Goal: Information Seeking & Learning: Find specific fact

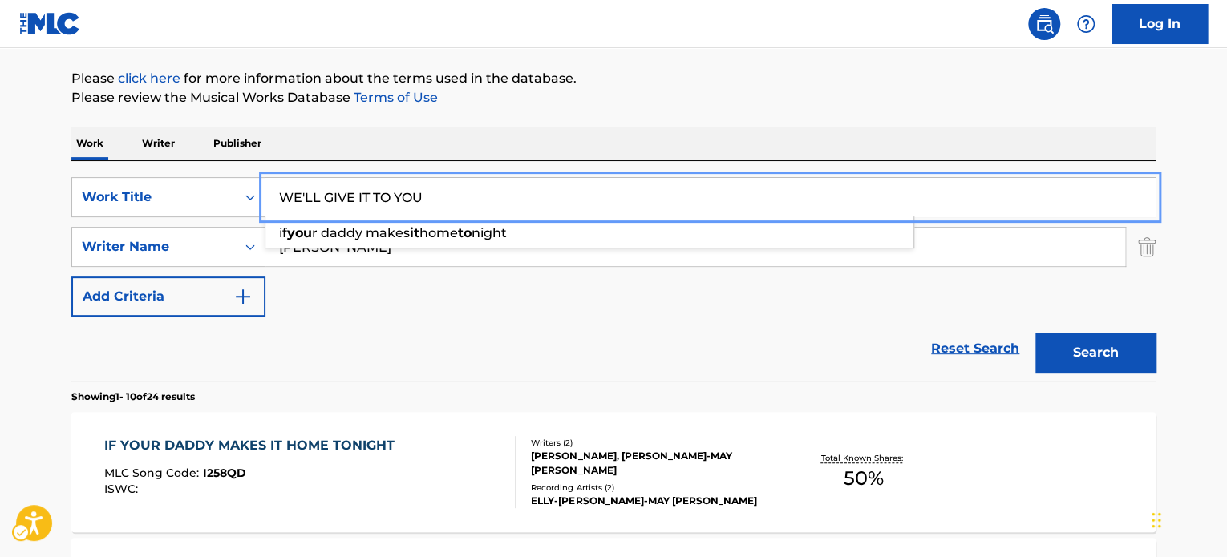
type input "WE'LL GIVE IT TO YOU"
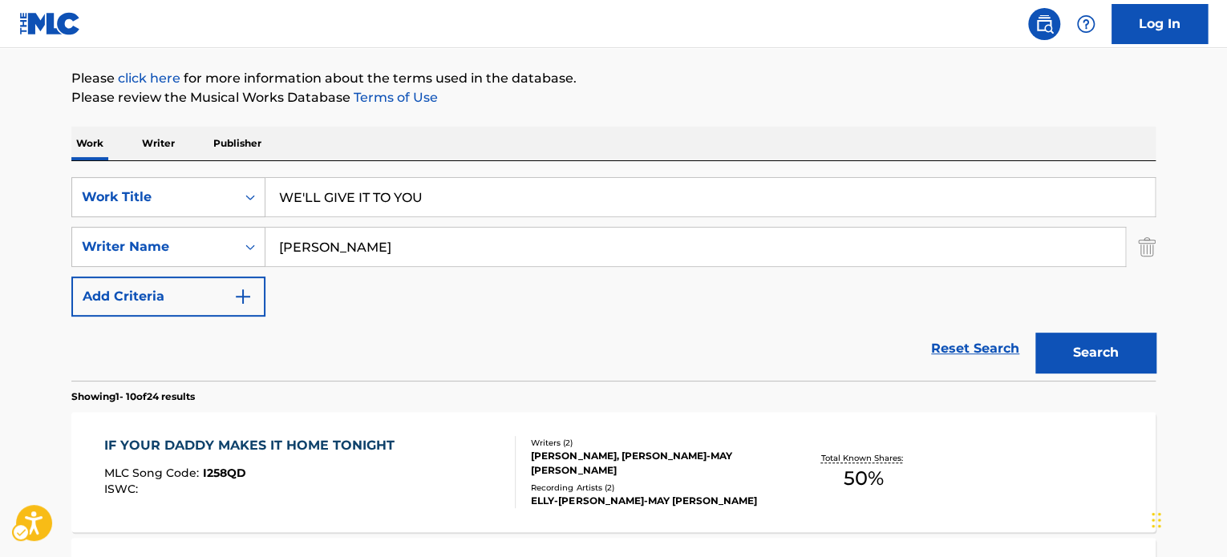
click at [417, 323] on div "Reset Search Search" at bounding box center [613, 349] width 1084 height 64
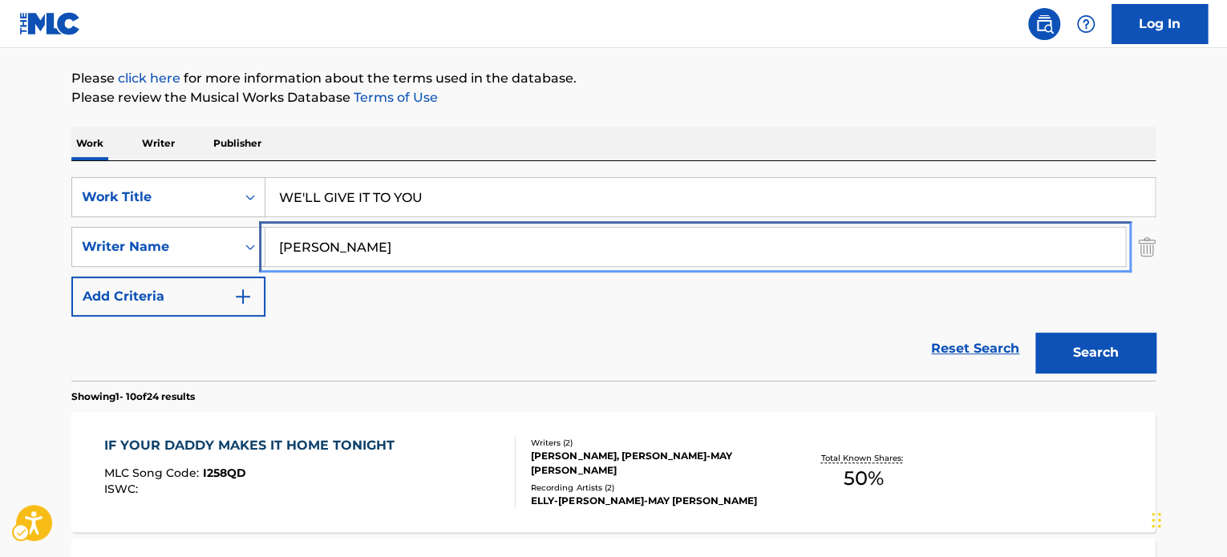
paste input "[PERSON_NAME]"
click at [141, 241] on div "SearchWithCriteria294bf72c-42d8-4c90-b32e-3850cc040632 Writer Name [PERSON_NAME]" at bounding box center [613, 247] width 1084 height 40
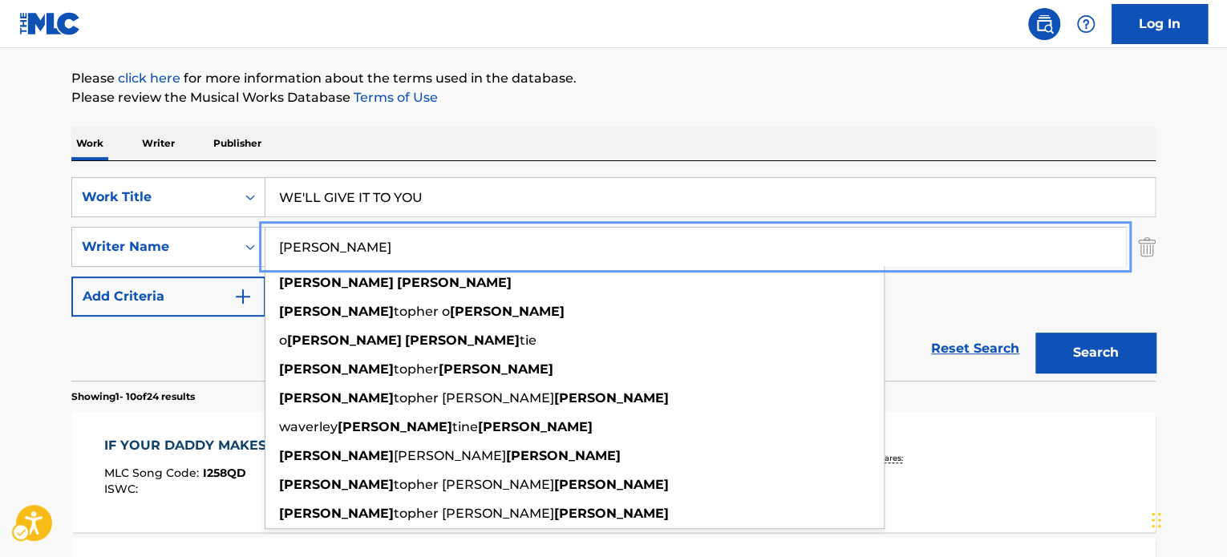
type input "[PERSON_NAME]"
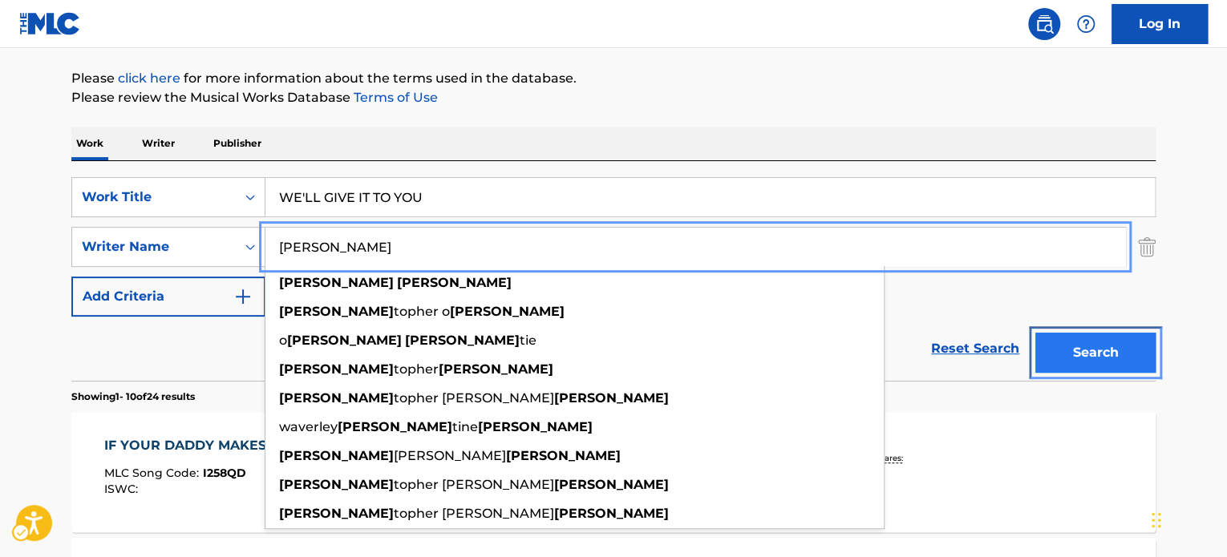
click at [1076, 351] on button "Search" at bounding box center [1096, 353] width 120 height 40
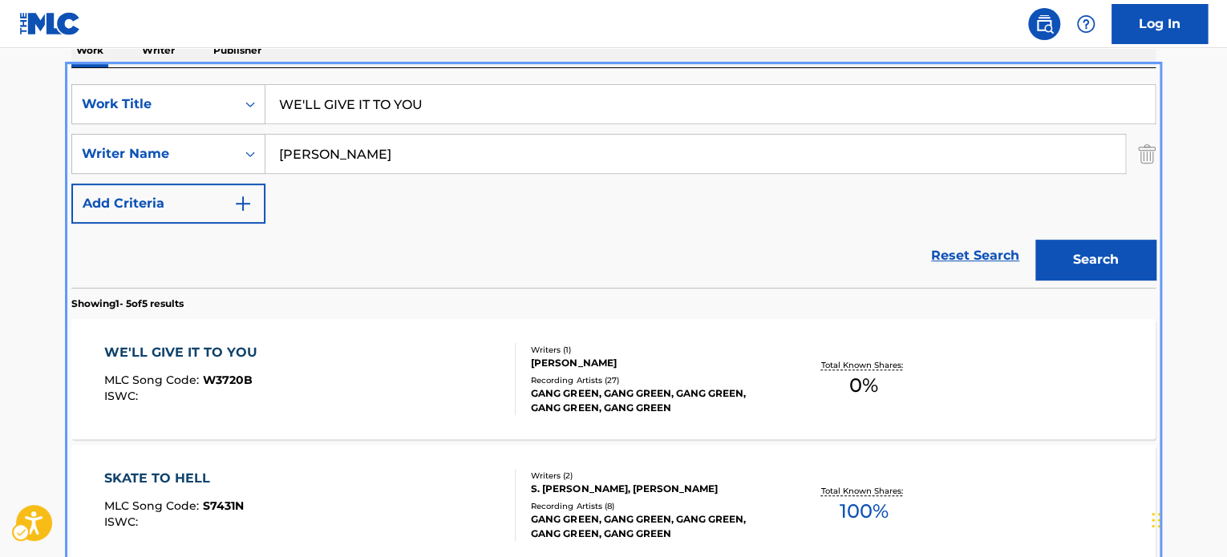
scroll to position [180, 0]
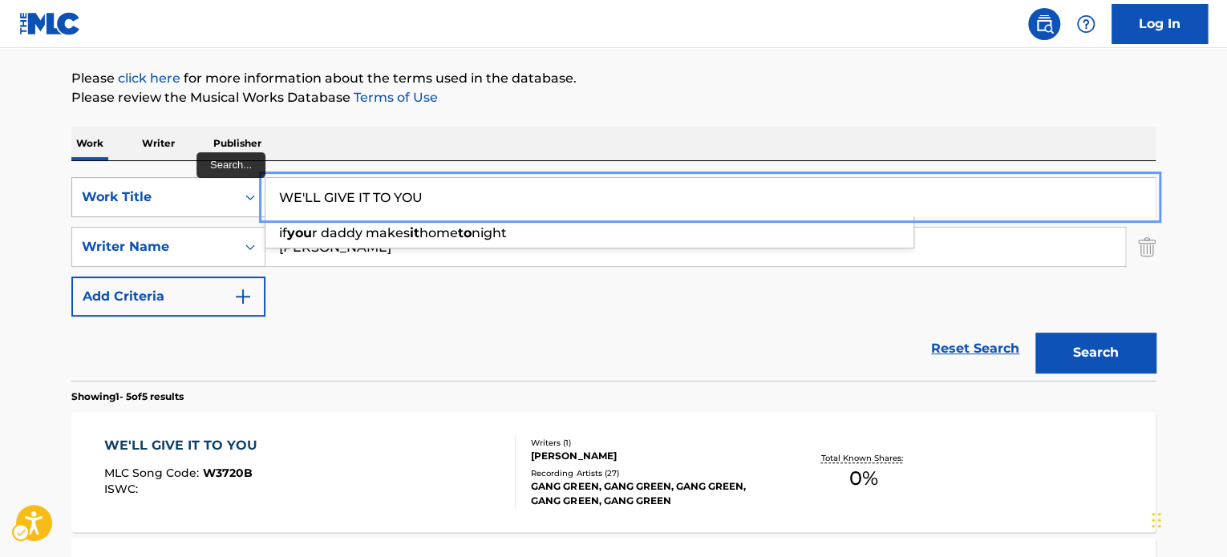
paste input "I GOT LOVE"
drag, startPoint x: 432, startPoint y: 198, endPoint x: 193, endPoint y: 195, distance: 239.1
click at [193, 195] on div "SearchWithCriteria806e00d8-6c28-4286-b4ce-72fb60a0cee5 Work Title I GOT LOVE if…" at bounding box center [613, 197] width 1084 height 40
type input "I GOT LOVE"
click at [350, 311] on div "SearchWithCriteria806e00d8-6c28-4286-b4ce-72fb60a0cee5 Work Title I GOT LOVE i …" at bounding box center [613, 247] width 1084 height 140
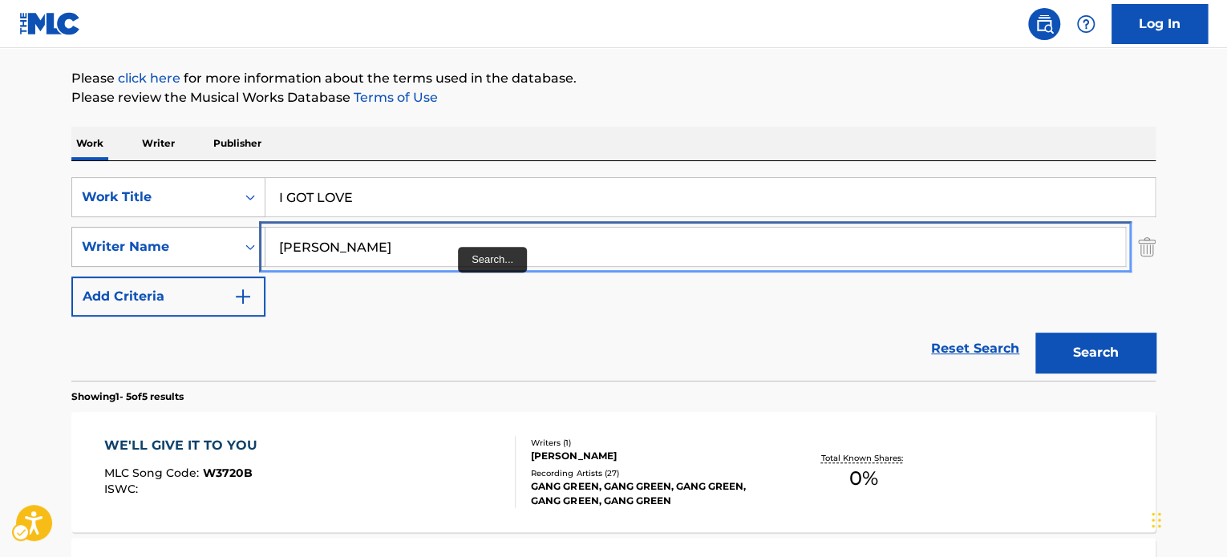
paste input "[PERSON_NAME]"
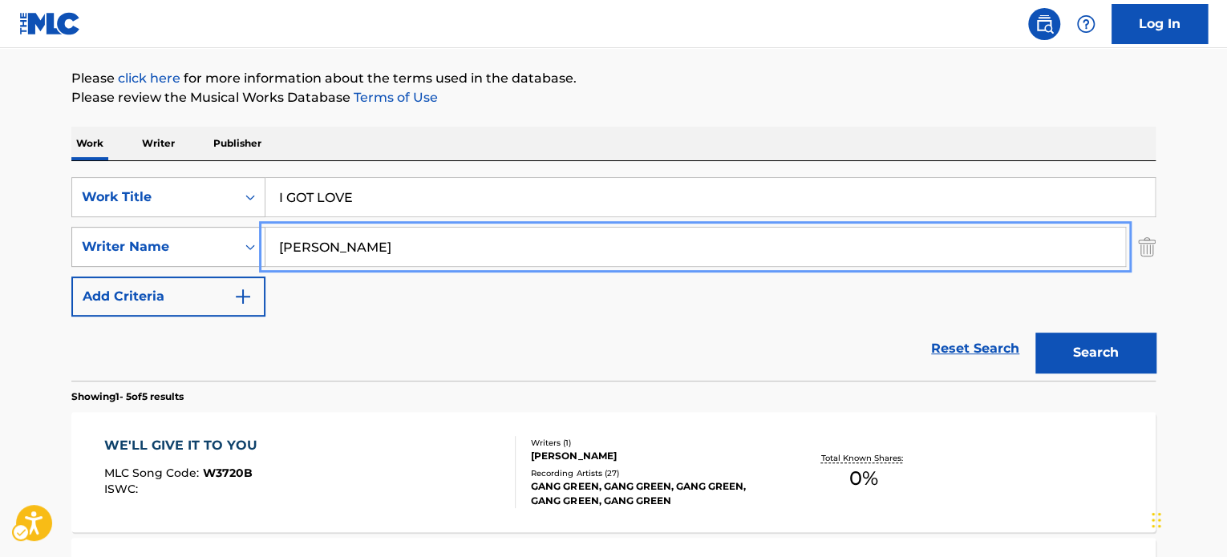
drag, startPoint x: 454, startPoint y: 245, endPoint x: 168, endPoint y: 245, distance: 285.6
click at [168, 245] on div "SearchWithCriteria294bf72c-42d8-4c90-b32e-3850cc040632 Writer Name [PERSON_NAME]" at bounding box center [613, 247] width 1084 height 40
type input "[PERSON_NAME]"
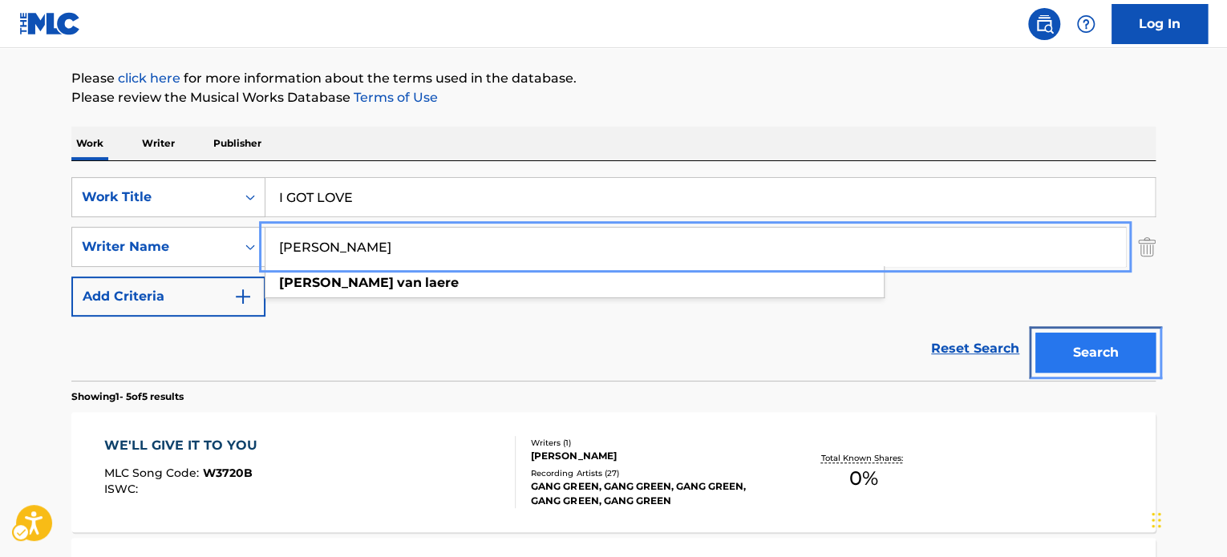
drag, startPoint x: 1101, startPoint y: 362, endPoint x: 1091, endPoint y: 360, distance: 10.6
click at [1101, 362] on button "Search" at bounding box center [1096, 353] width 120 height 40
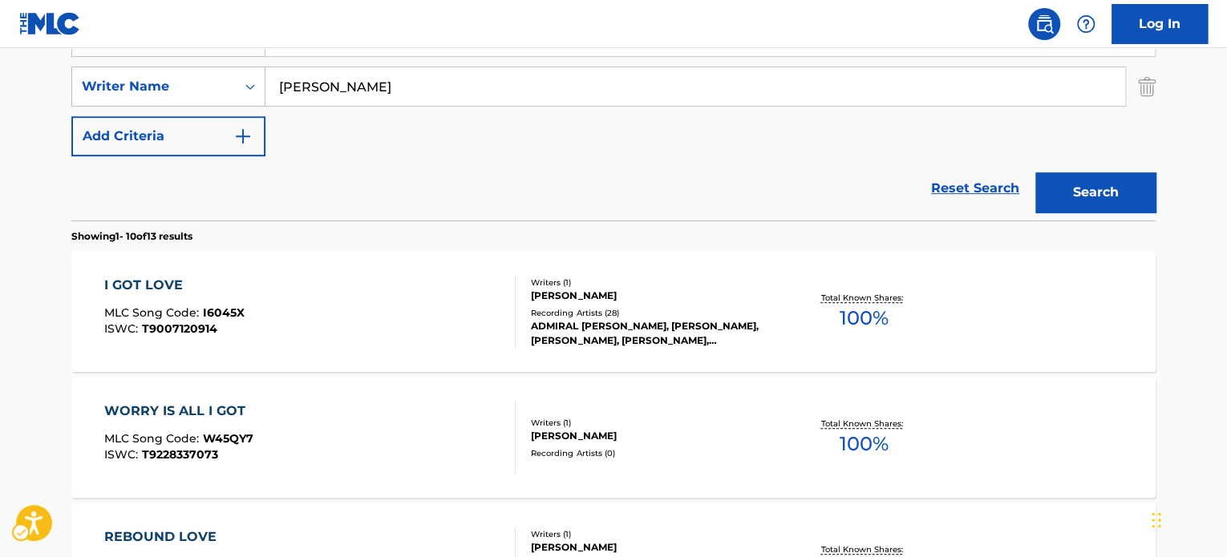
scroll to position [260, 0]
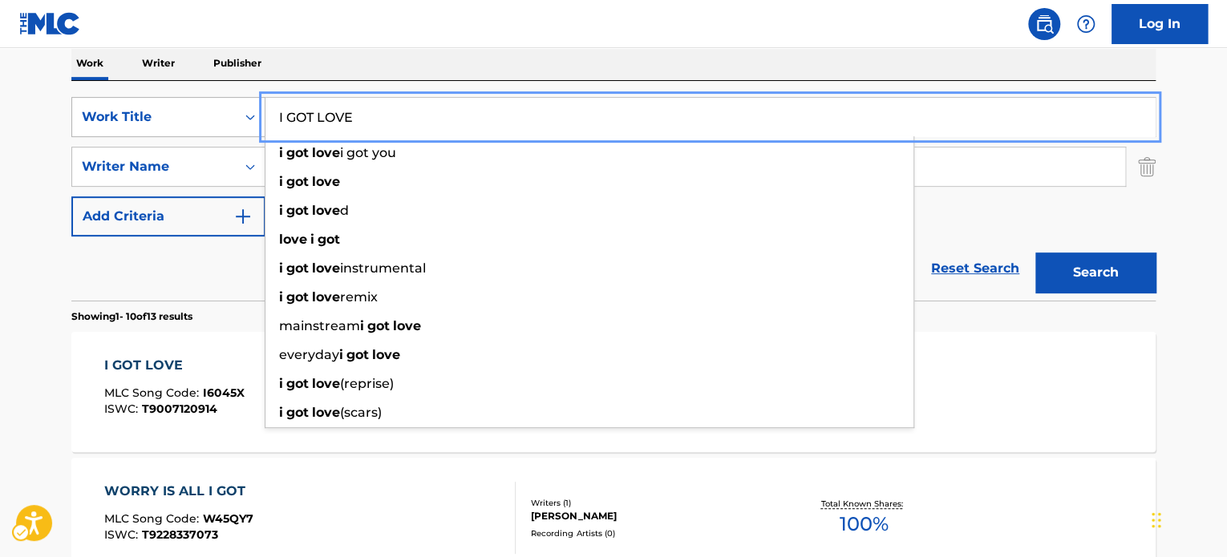
paste input "JUST BE GOOD TO GREEN"
drag, startPoint x: 396, startPoint y: 121, endPoint x: 173, endPoint y: 121, distance: 223.0
click at [173, 121] on div "SearchWithCriteria806e00d8-6c28-4286-b4ce-72fb60a0cee5 Work Title JUST BE GOOD …" at bounding box center [613, 117] width 1084 height 40
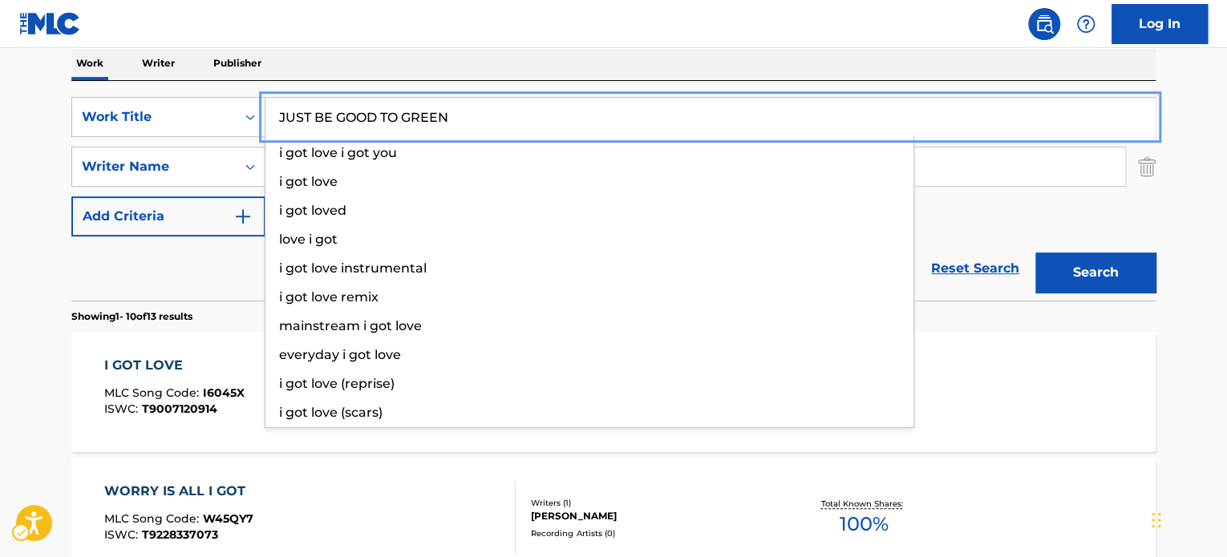
type input "JUST BE GOOD TO GREEN"
click at [162, 267] on div "Reset Search Search" at bounding box center [613, 269] width 1084 height 64
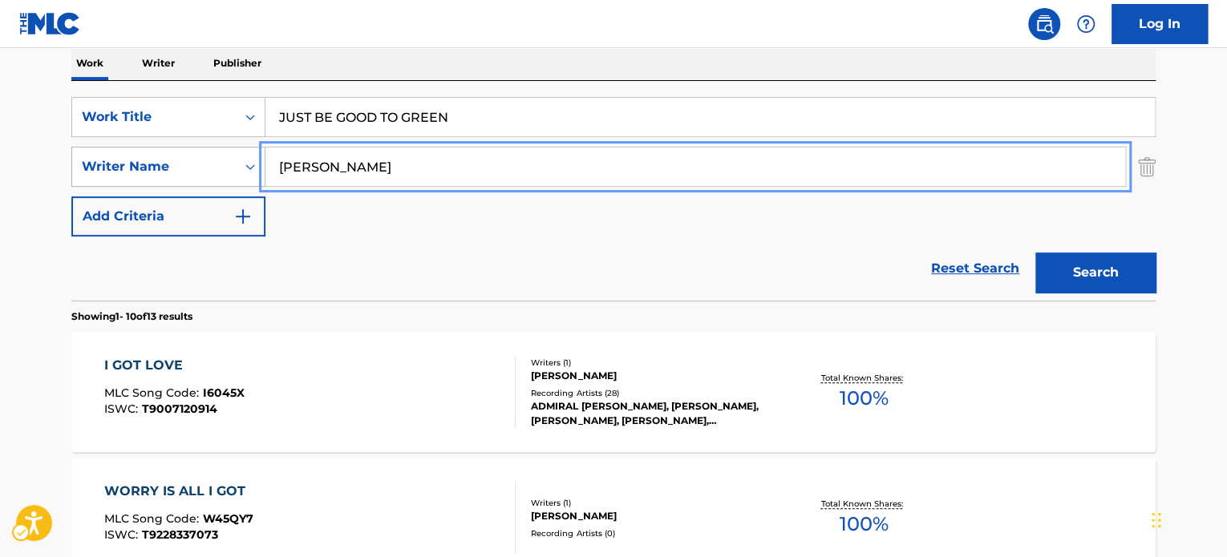
paste input "[PERSON_NAME]"
drag, startPoint x: 477, startPoint y: 174, endPoint x: 186, endPoint y: 168, distance: 291.2
click at [183, 168] on div "SearchWithCriteria294bf72c-42d8-4c90-b32e-3850cc040632 Writer Name [PERSON_NAME…" at bounding box center [613, 167] width 1084 height 40
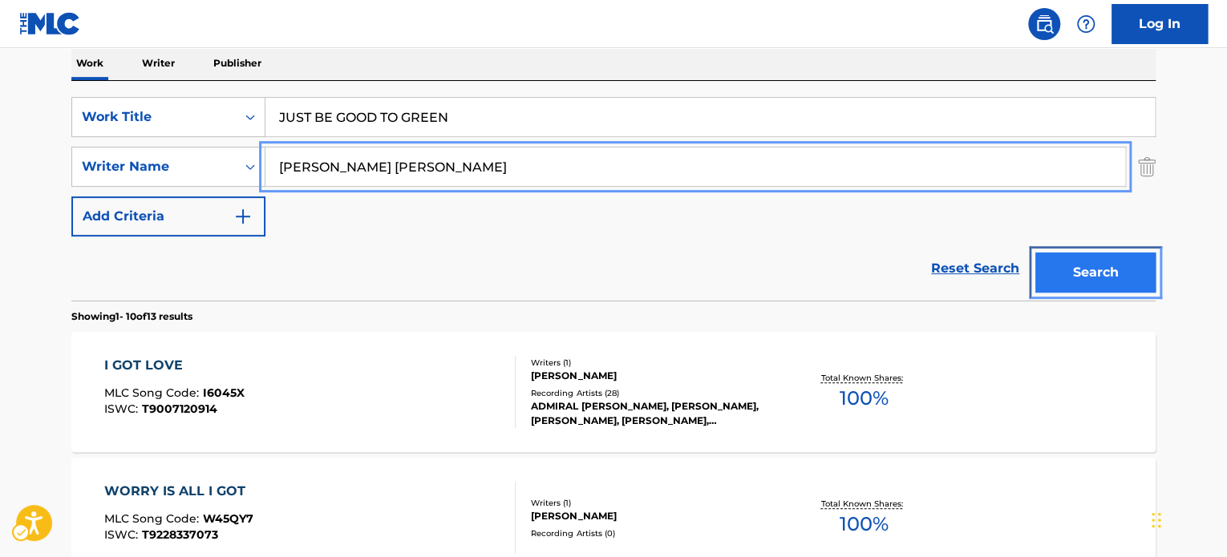
click at [1106, 274] on button "Search" at bounding box center [1096, 273] width 120 height 40
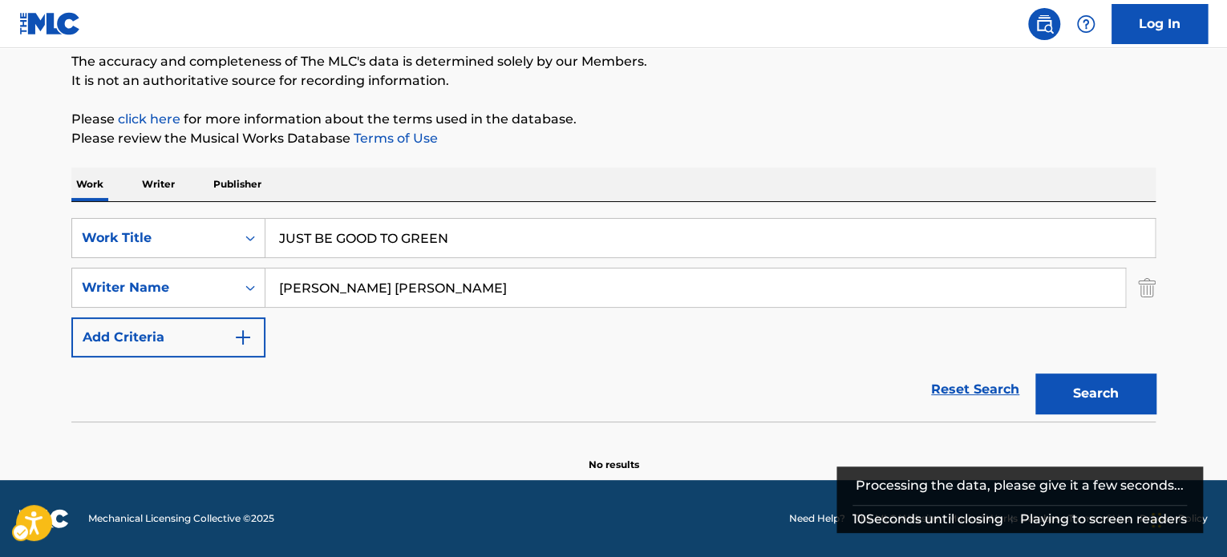
scroll to position [138, 0]
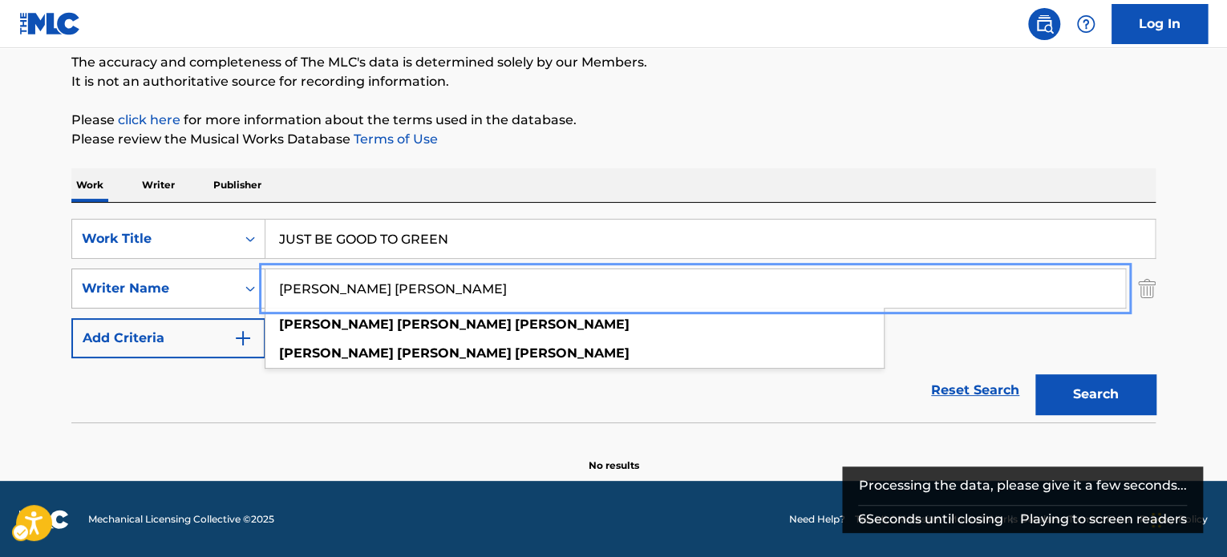
paste input "[PERSON_NAME]"
drag, startPoint x: 324, startPoint y: 298, endPoint x: 212, endPoint y: 291, distance: 112.5
click at [212, 291] on div "SearchWithCriteria294bf72c-42d8-4c90-b32e-3850cc040632 Writer Name [PERSON_NAME…" at bounding box center [613, 289] width 1084 height 40
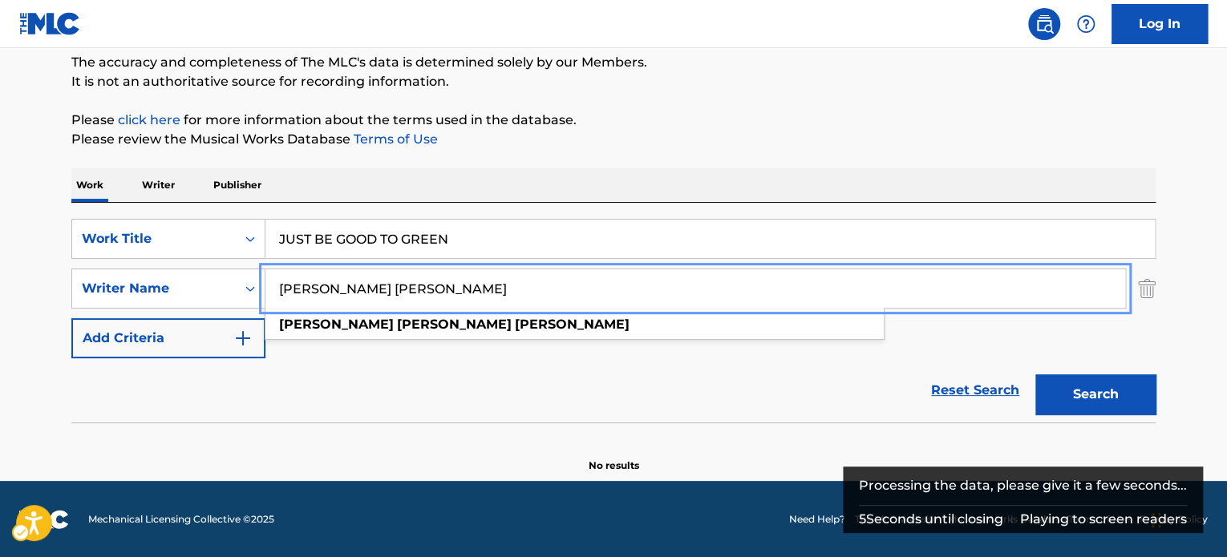
type input "[PERSON_NAME] [PERSON_NAME]"
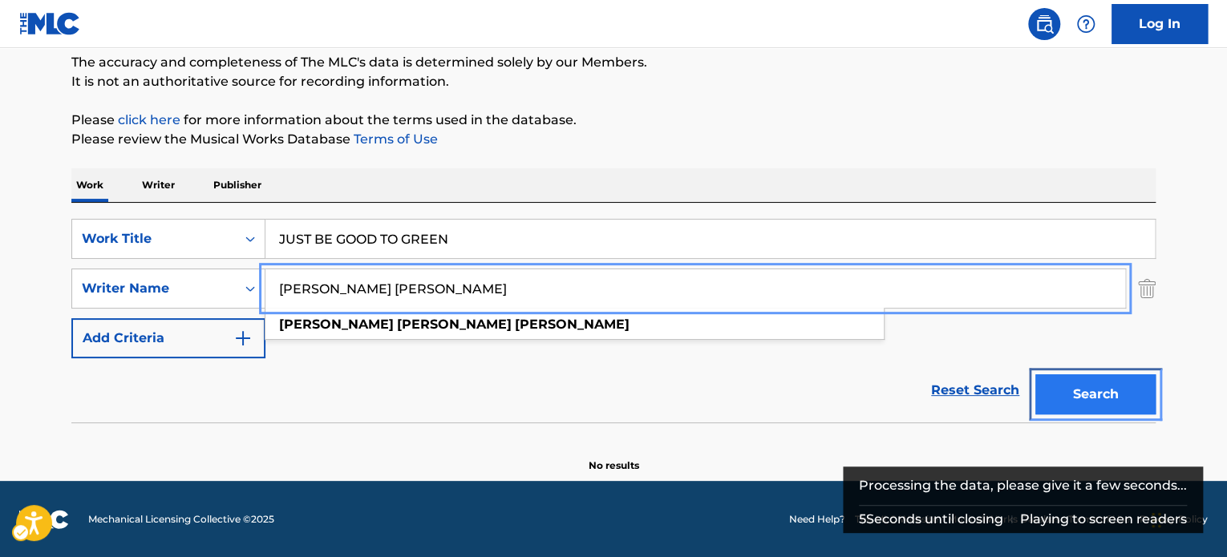
click at [1112, 379] on button "Search" at bounding box center [1096, 395] width 120 height 40
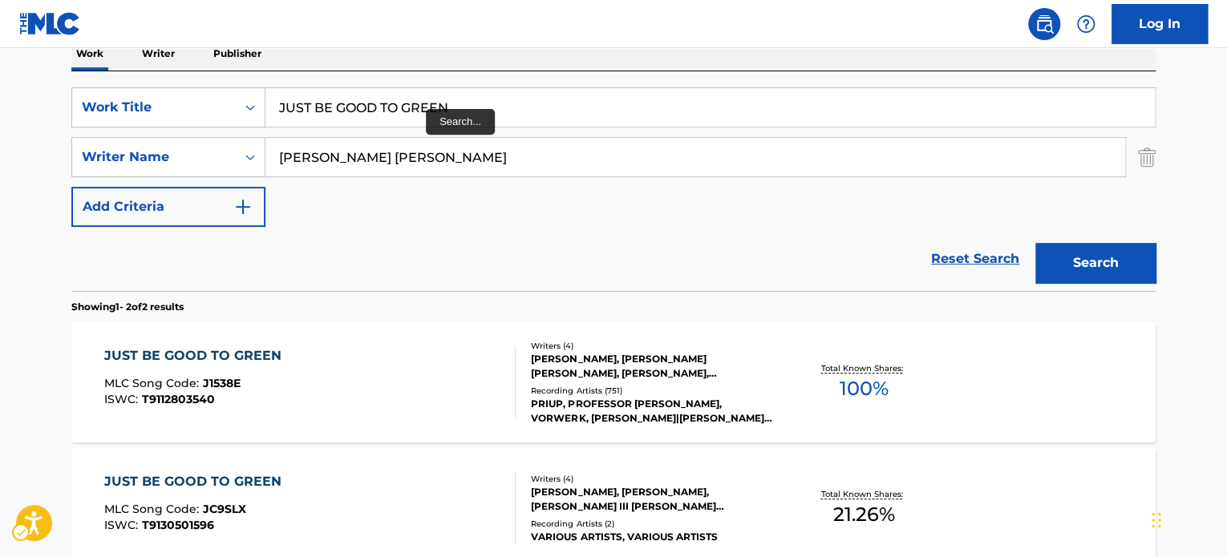
scroll to position [260, 0]
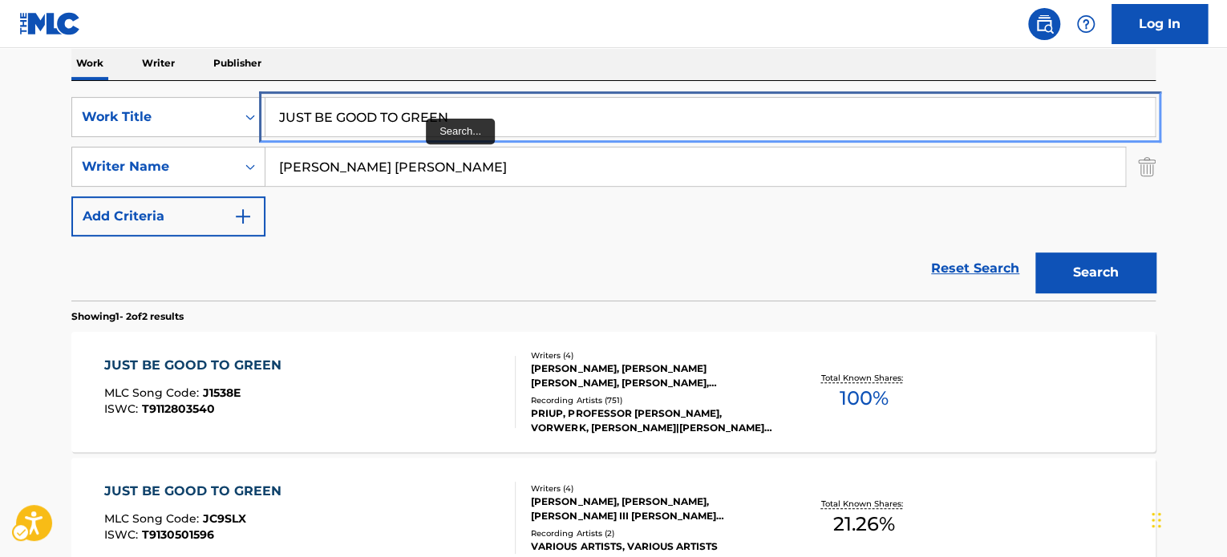
paste input "MAKING LOVE IN THE RAI"
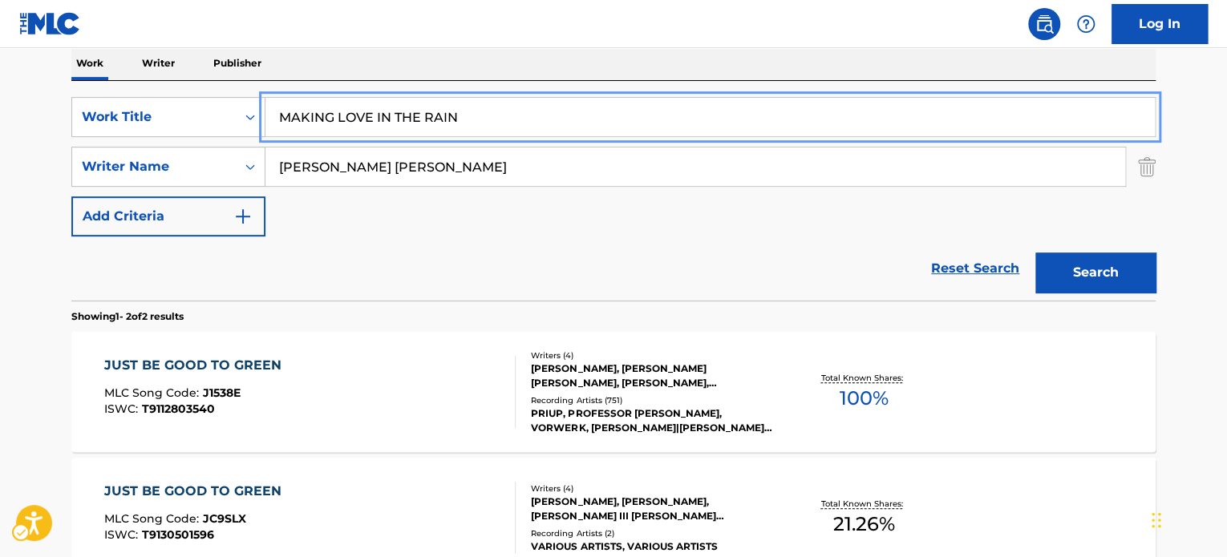
drag, startPoint x: 476, startPoint y: 113, endPoint x: 0, endPoint y: 137, distance: 477.1
click at [0, 137] on main "The MLC Public Work Search The accuracy and completeness of The MLC's data is d…" at bounding box center [613, 225] width 1227 height 874
type input "MAKING LOVE IN THE RAIN"
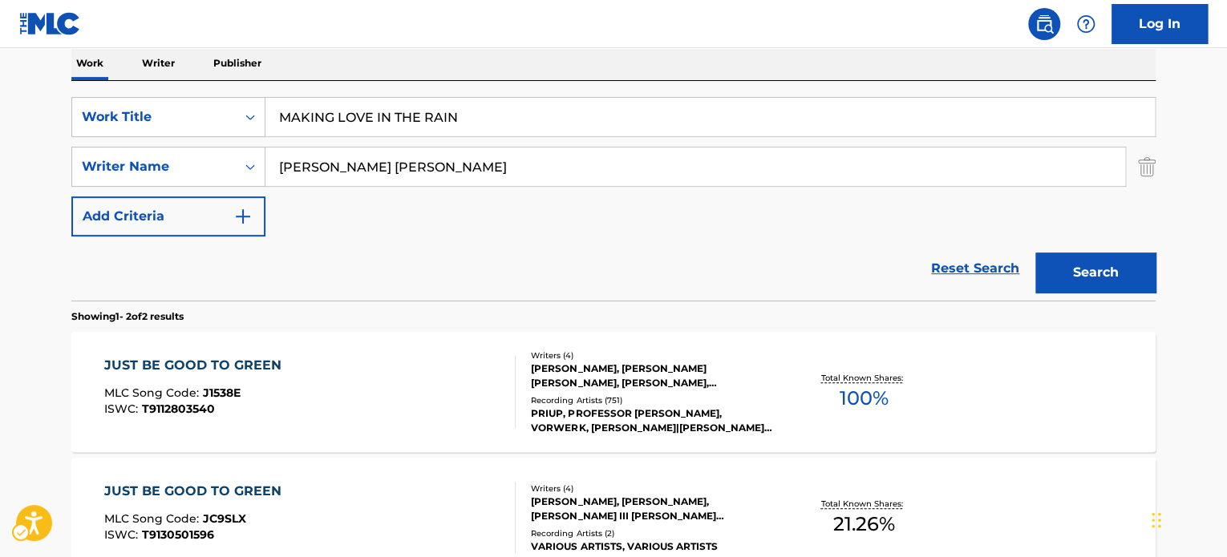
click at [484, 260] on div "Reset Search Search" at bounding box center [613, 269] width 1084 height 64
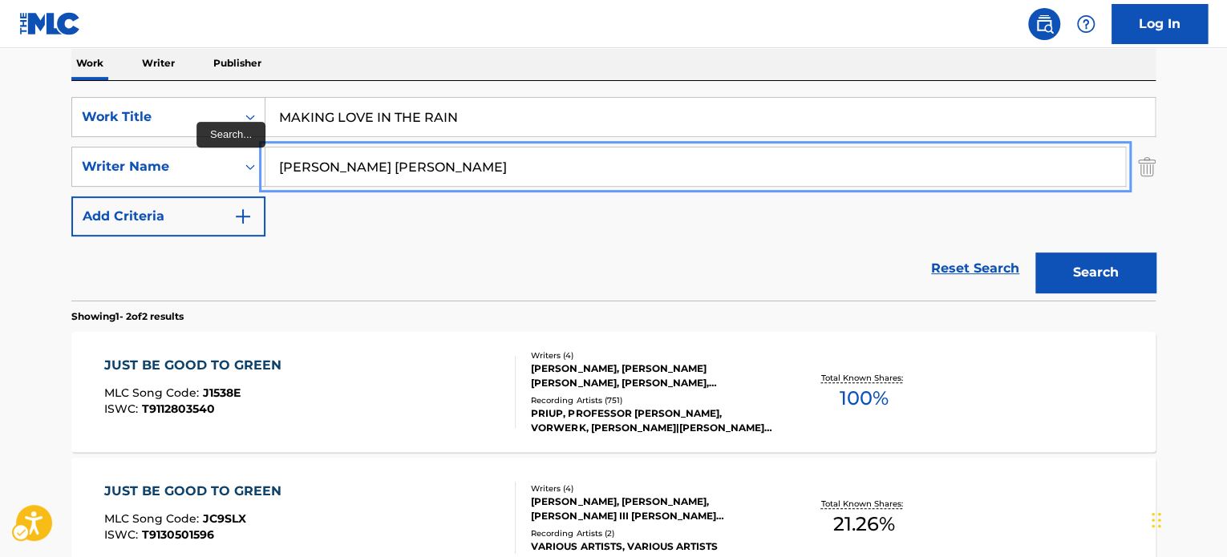
paste input "[PERSON_NAME]"
drag, startPoint x: 481, startPoint y: 163, endPoint x: 642, endPoint y: 203, distance: 165.4
click at [53, 176] on div "The MLC Public Work Search The accuracy and completeness of The MLC's data is d…" at bounding box center [613, 240] width 1123 height 825
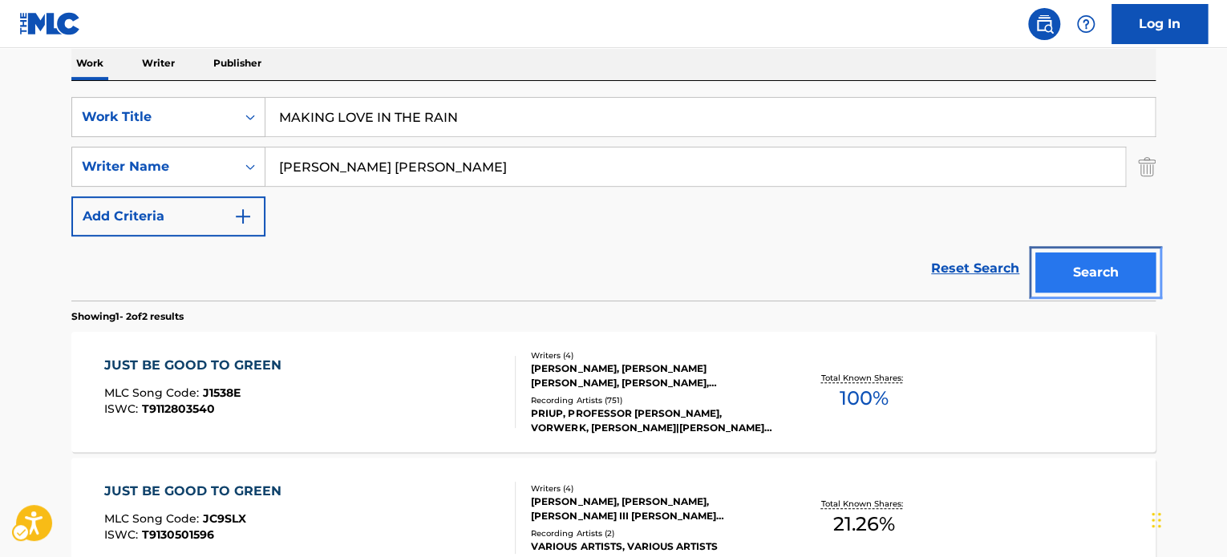
click at [1110, 265] on button "Search" at bounding box center [1096, 273] width 120 height 40
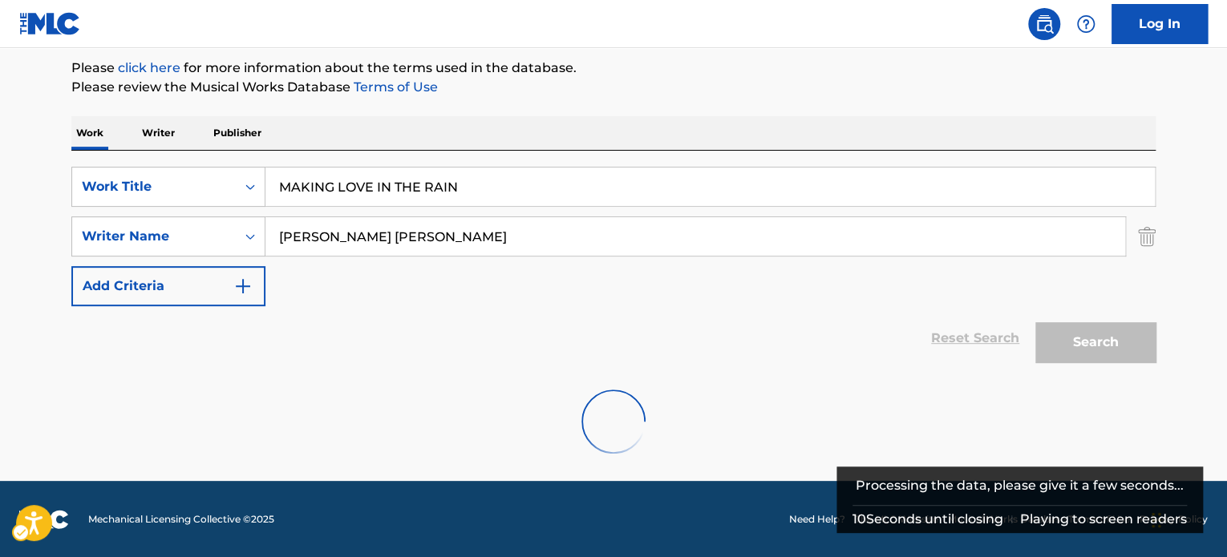
scroll to position [138, 0]
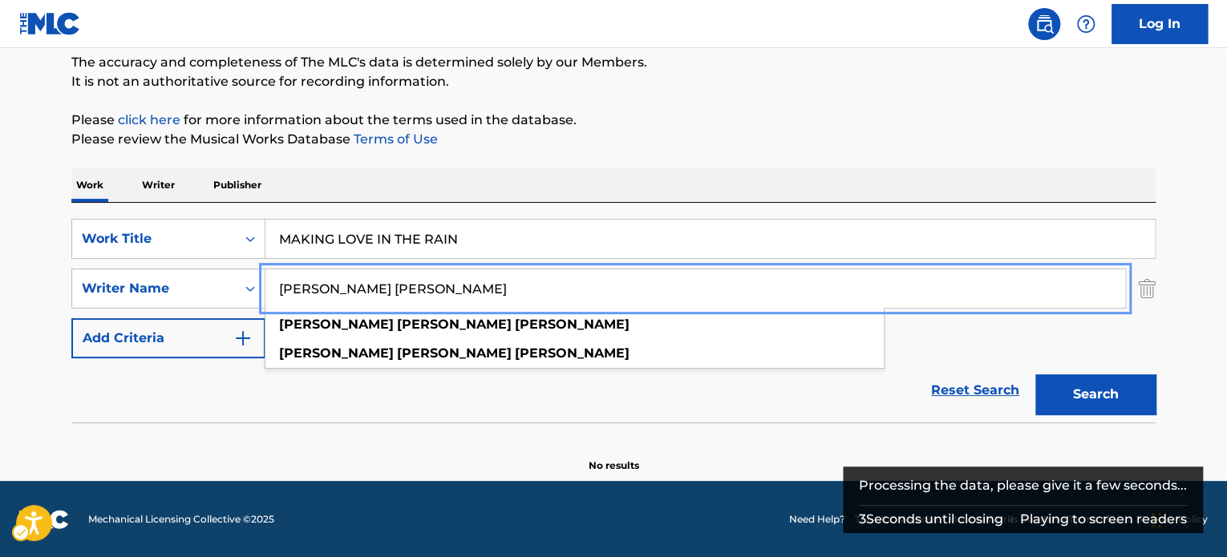
paste input "[PERSON_NAME]"
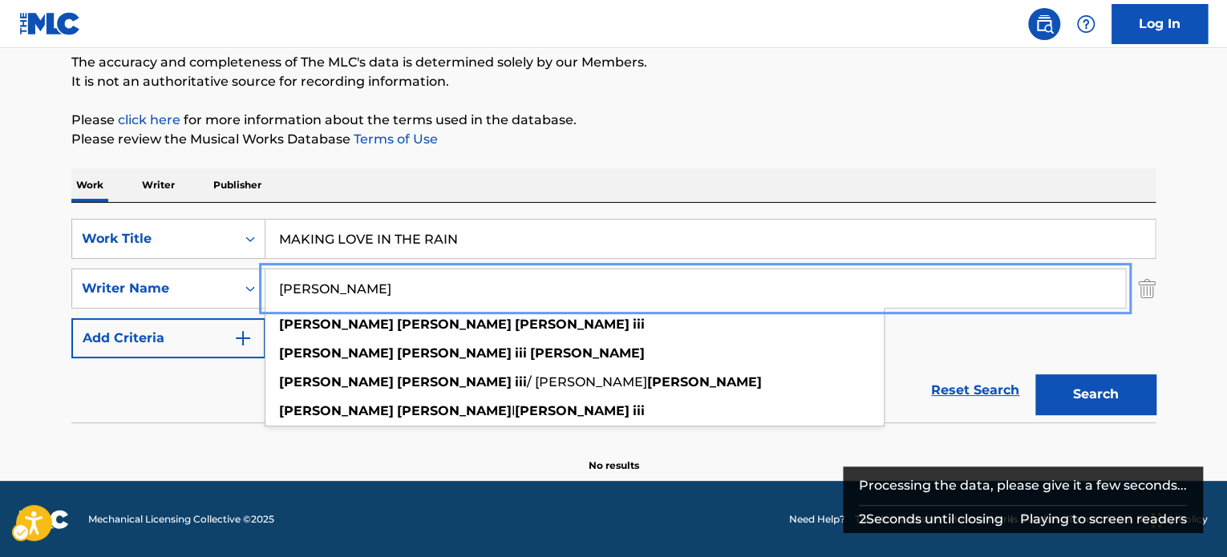
type input "[PERSON_NAME]"
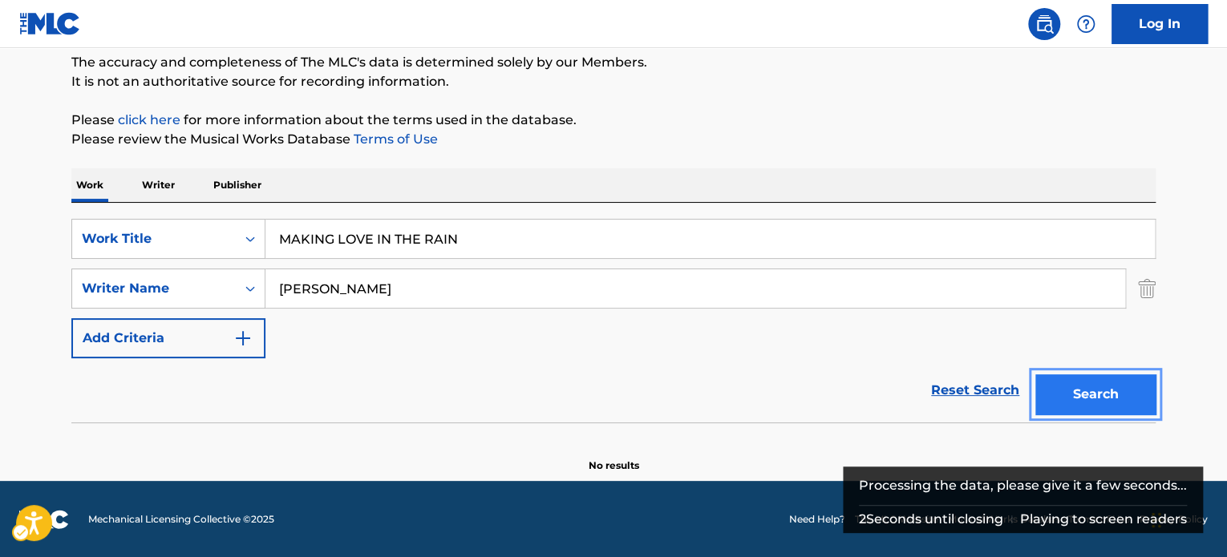
click at [1075, 387] on button "Search" at bounding box center [1096, 395] width 120 height 40
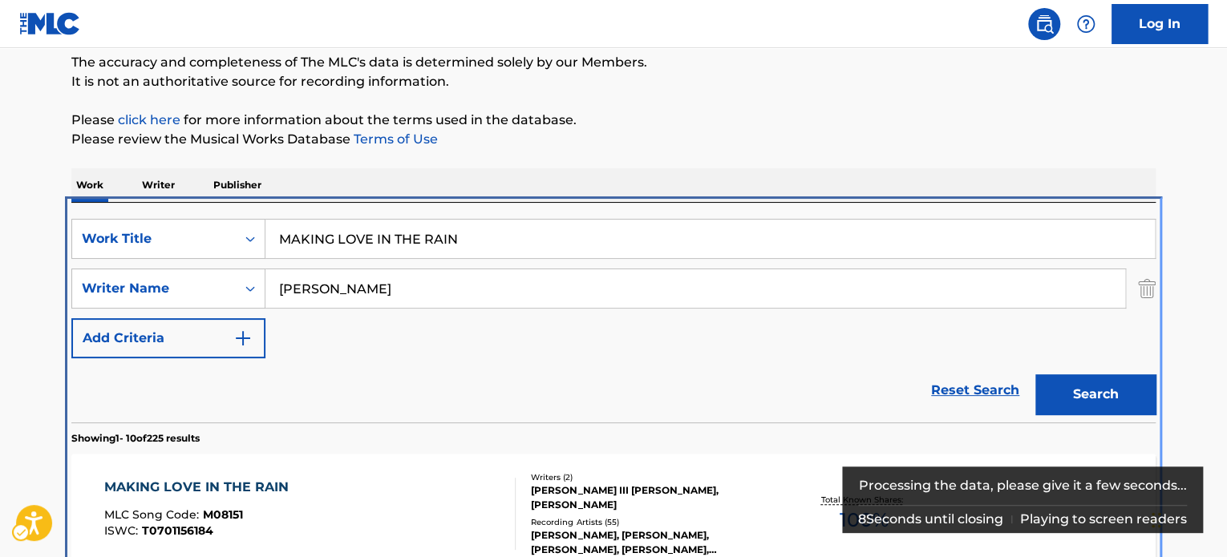
scroll to position [340, 0]
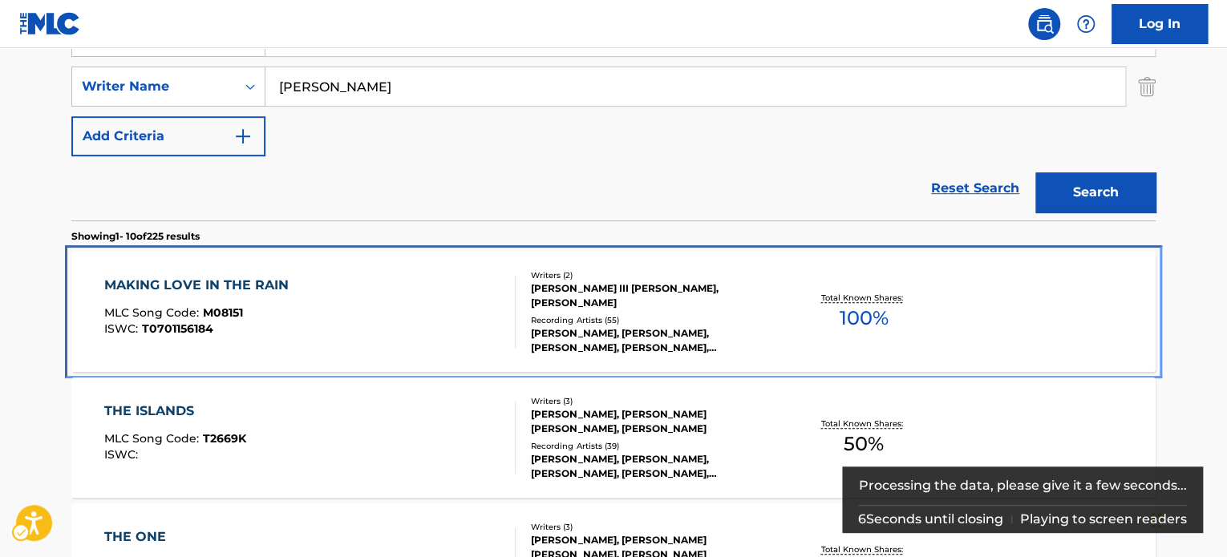
click at [582, 329] on div "[PERSON_NAME], [PERSON_NAME], [PERSON_NAME], [PERSON_NAME], [PERSON_NAME]" at bounding box center [652, 340] width 242 height 29
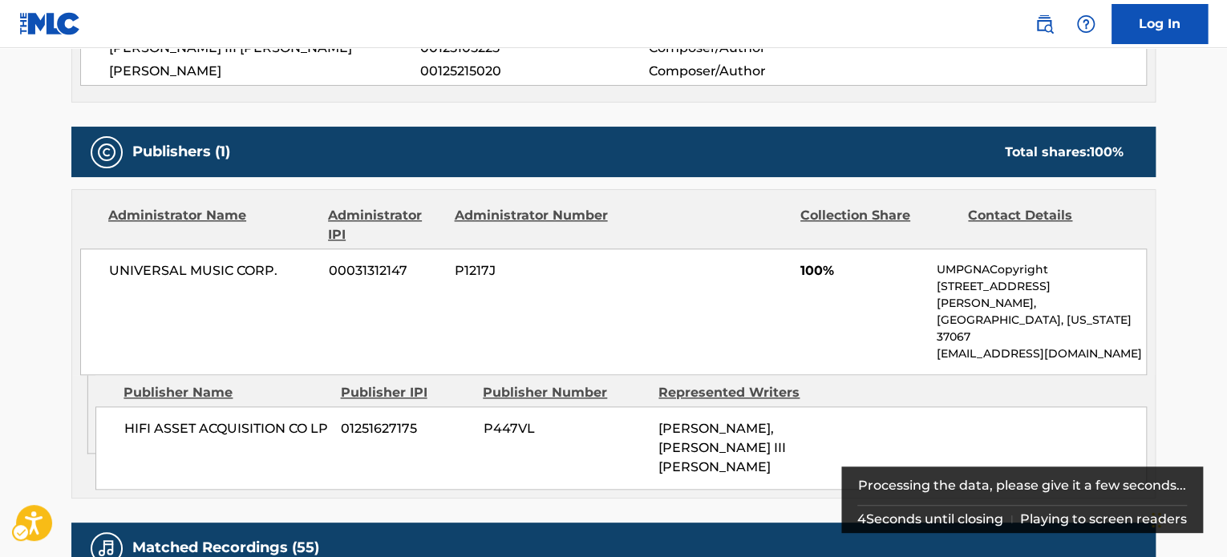
scroll to position [882, 0]
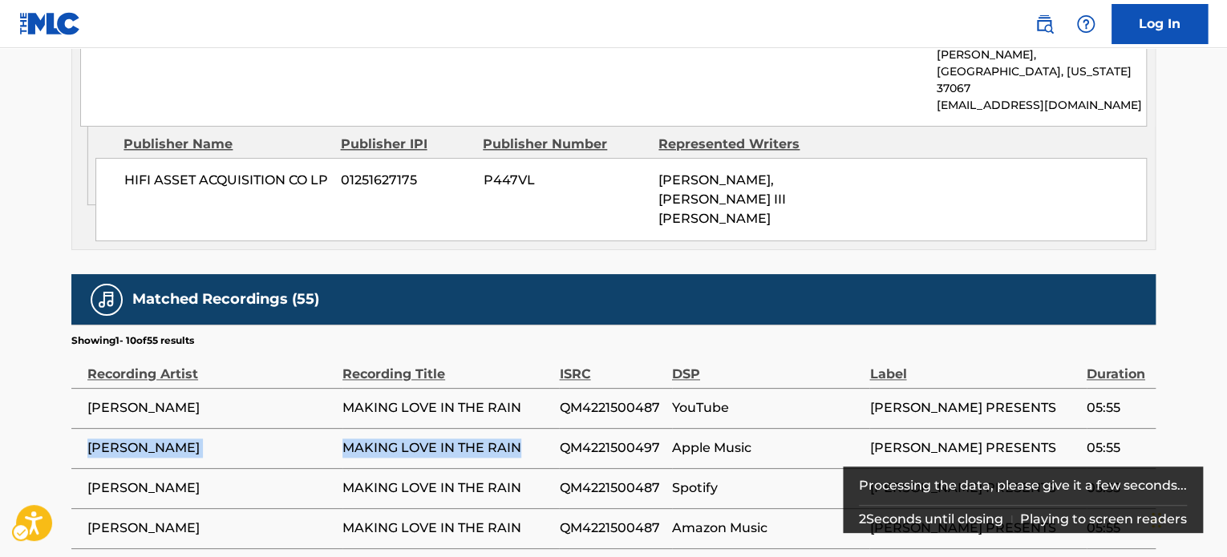
drag, startPoint x: 87, startPoint y: 397, endPoint x: 520, endPoint y: 397, distance: 433.2
click at [520, 428] on tr "[PERSON_NAME] MAKING LOVE IN THE RAIN QM4221500497 Apple Music [PERSON_NAME] PR…" at bounding box center [613, 448] width 1084 height 40
copy tr "[PERSON_NAME] MAKING LOVE IN THE RAIN"
